Goal: Find specific page/section: Find specific page/section

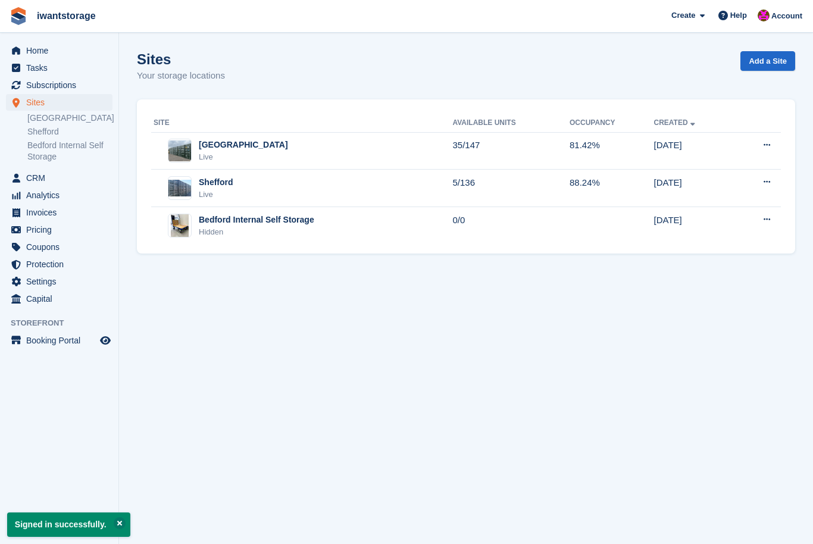
click at [3, 218] on li "Invoices" at bounding box center [59, 212] width 118 height 17
click at [22, 214] on span "menu" at bounding box center [16, 212] width 14 height 14
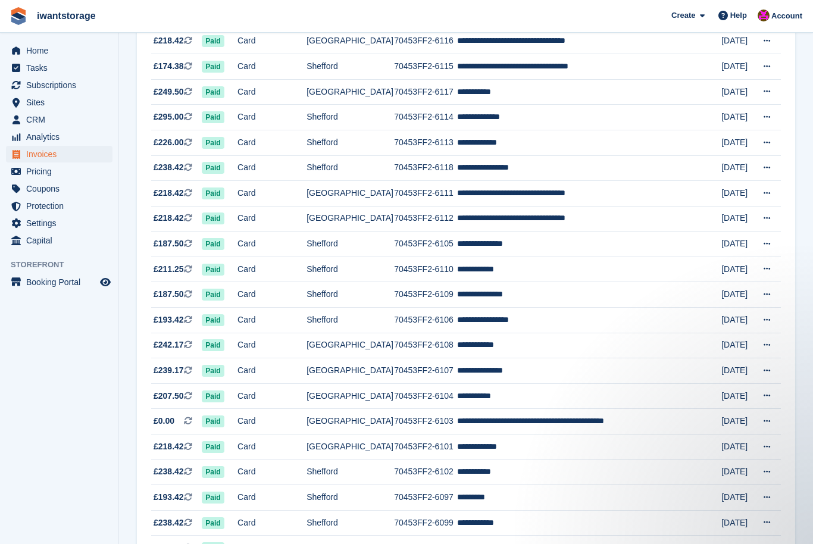
scroll to position [942, 0]
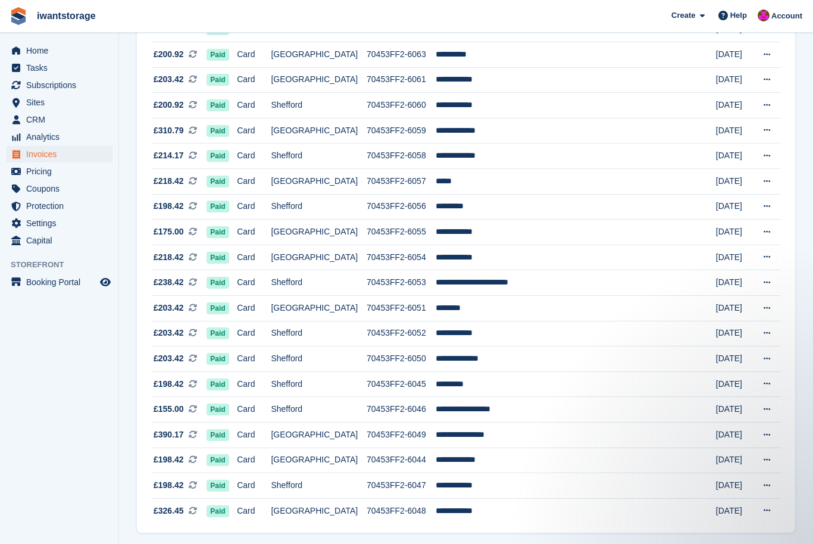
scroll to position [942, 0]
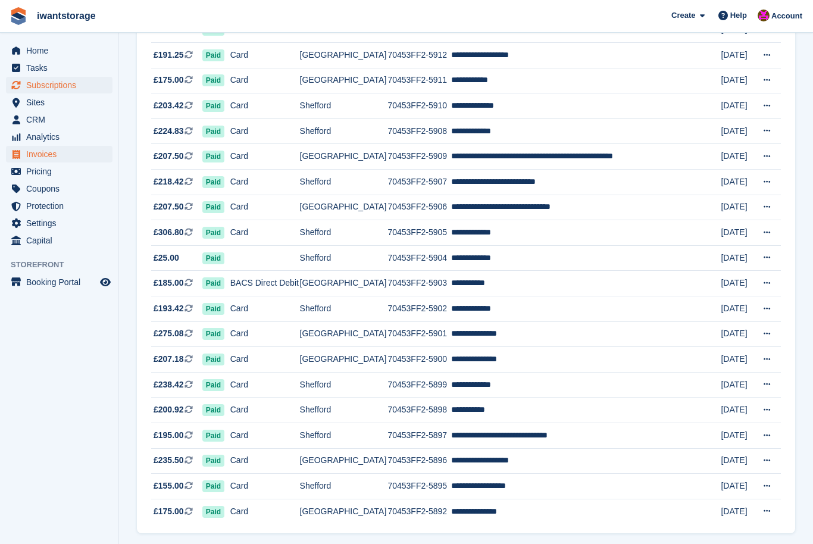
click at [25, 84] on link "Subscriptions" at bounding box center [59, 85] width 107 height 17
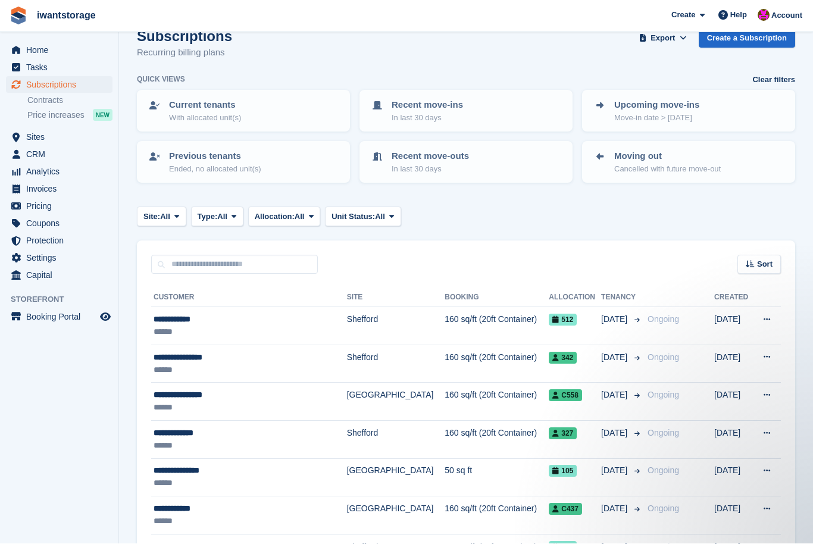
scroll to position [23, 0]
click at [8, 190] on link "Invoices" at bounding box center [59, 189] width 107 height 17
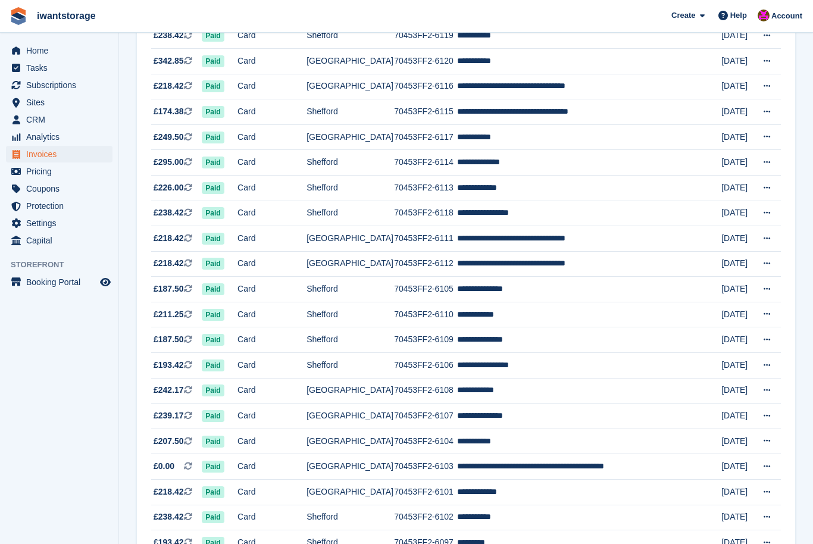
scroll to position [942, 0]
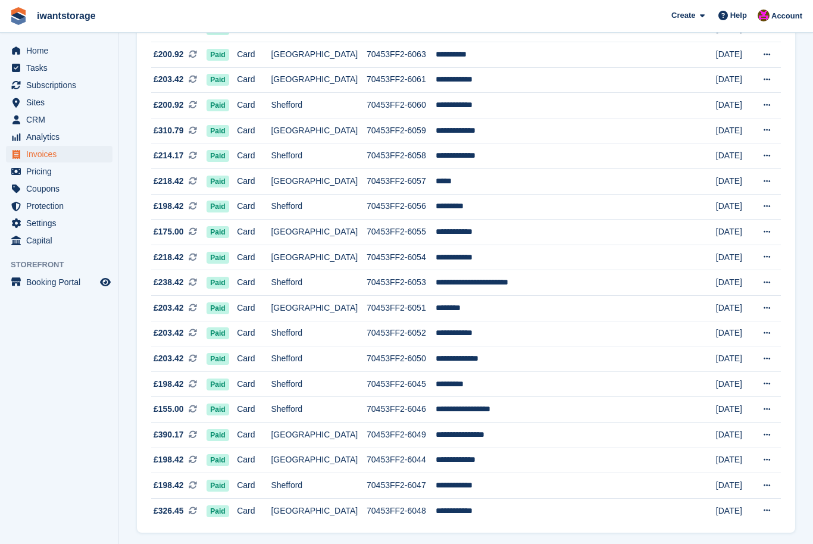
scroll to position [942, 0]
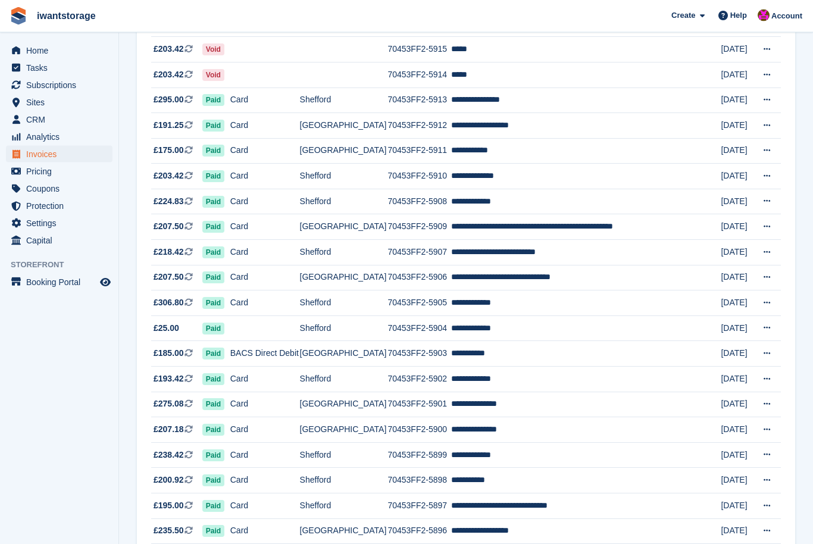
scroll to position [942, 0]
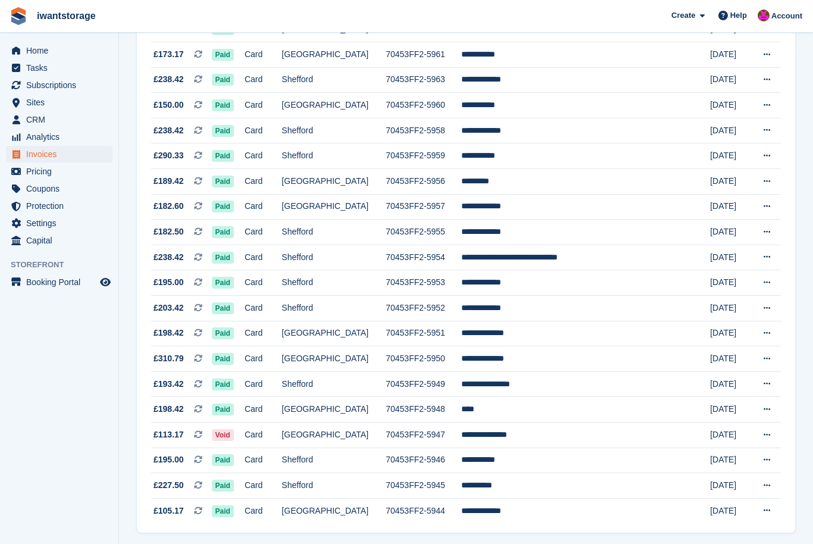
scroll to position [942, 0]
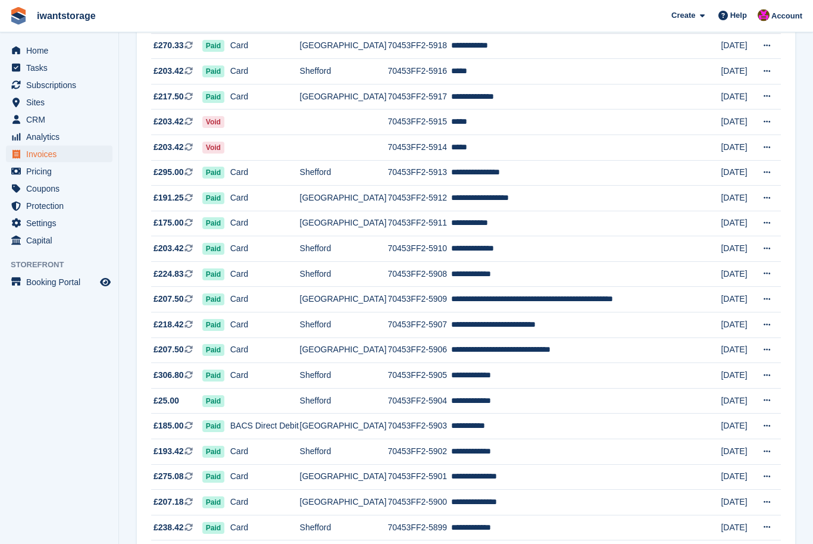
scroll to position [801, 0]
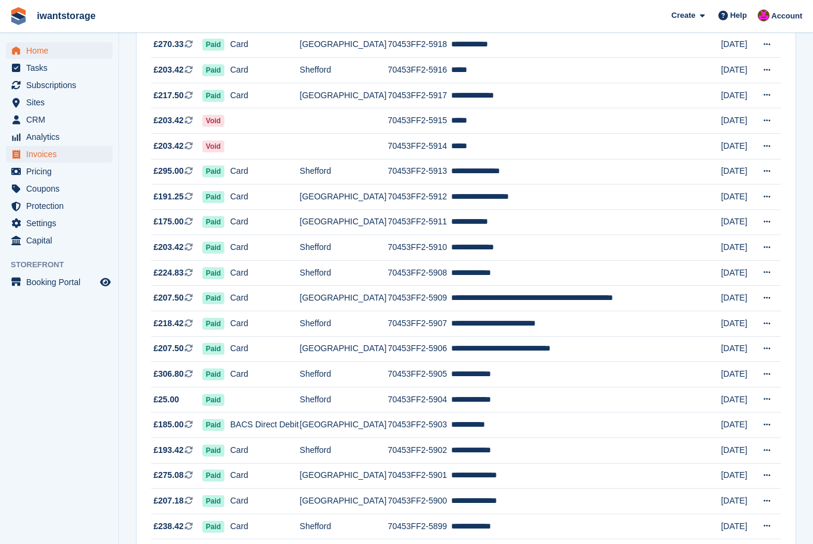
click at [45, 54] on span "Home" at bounding box center [61, 50] width 71 height 17
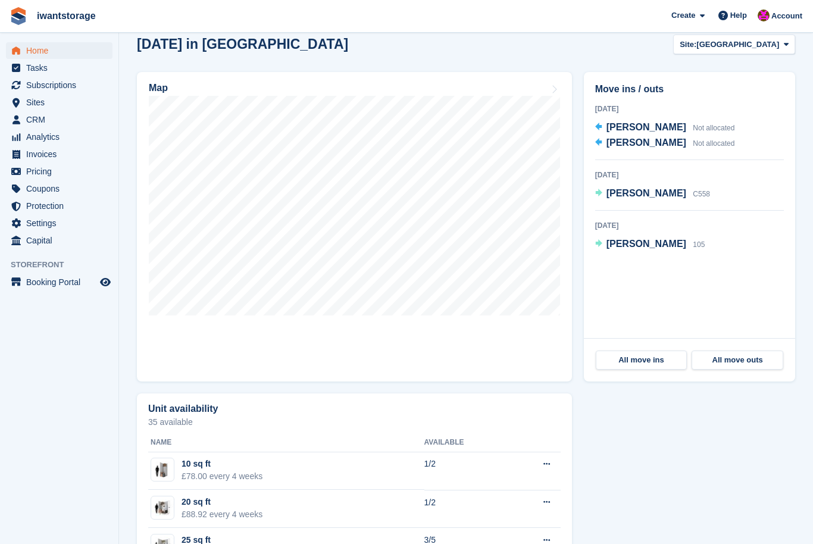
scroll to position [318, 0]
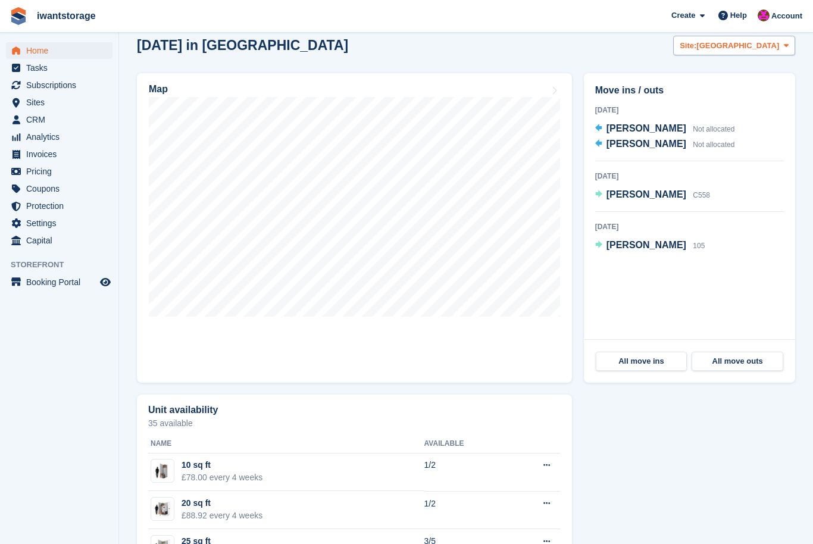
click at [767, 52] on button "Site: [GEOGRAPHIC_DATA]" at bounding box center [734, 46] width 122 height 20
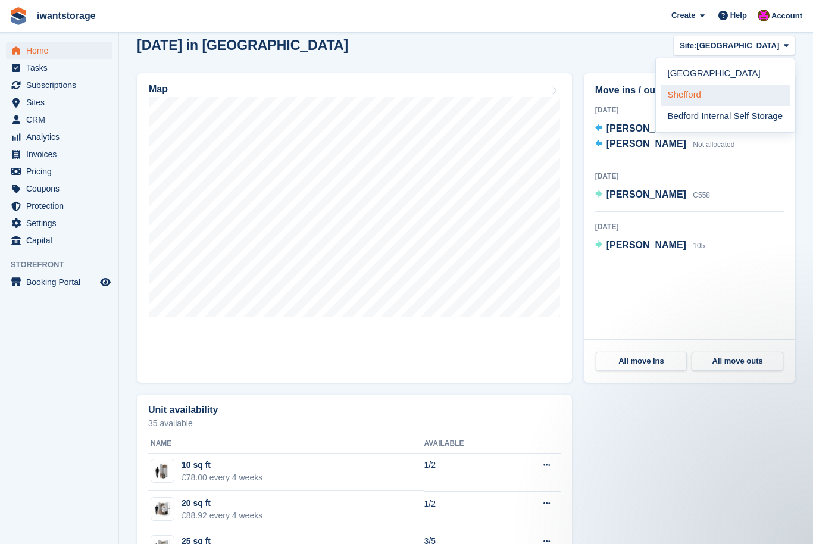
scroll to position [0, 0]
click at [708, 98] on link "Shefford" at bounding box center [724, 94] width 129 height 21
